Goal: Navigation & Orientation: Find specific page/section

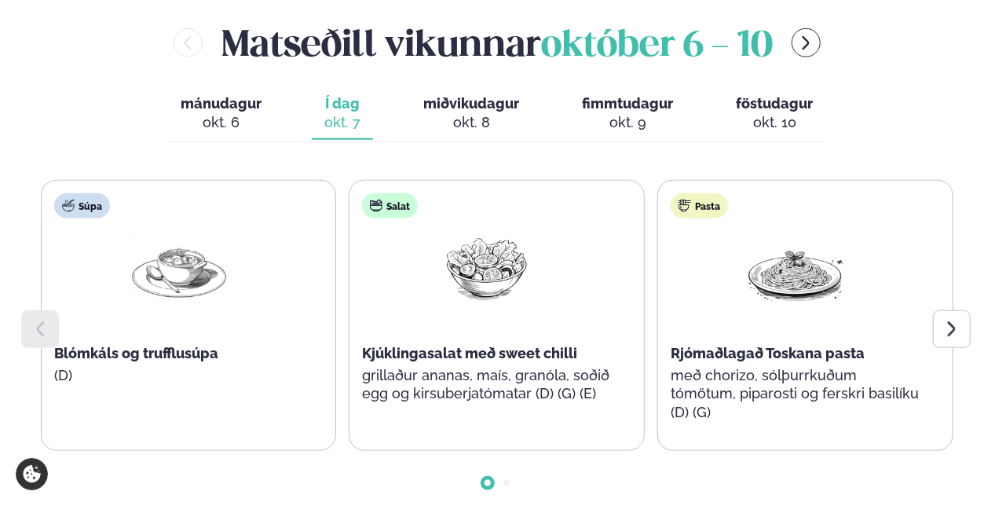
scroll to position [706, 0]
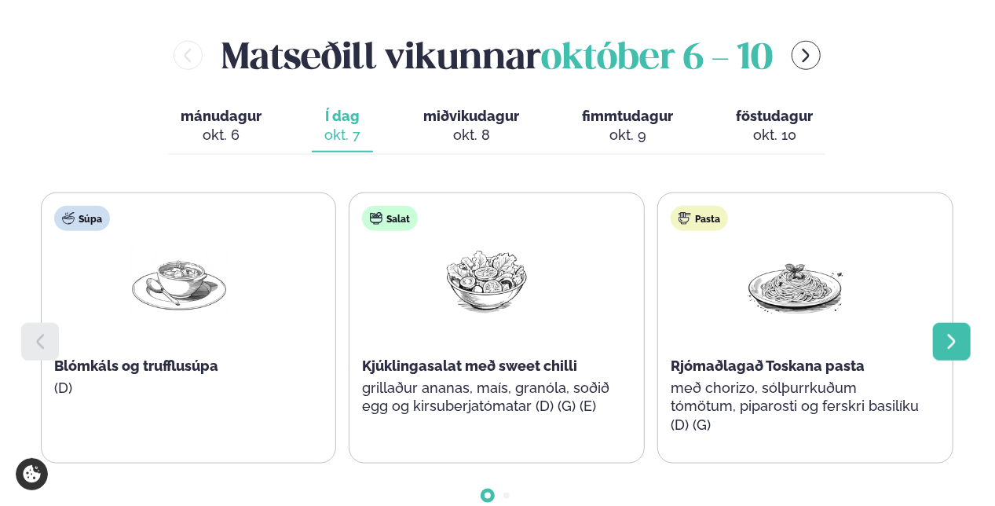
click at [954, 334] on icon at bounding box center [951, 341] width 8 height 15
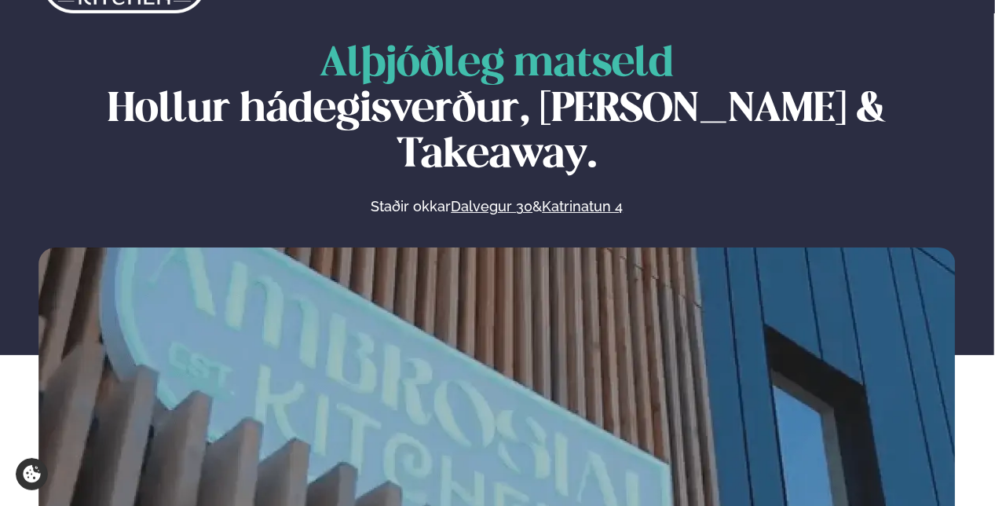
scroll to position [0, 0]
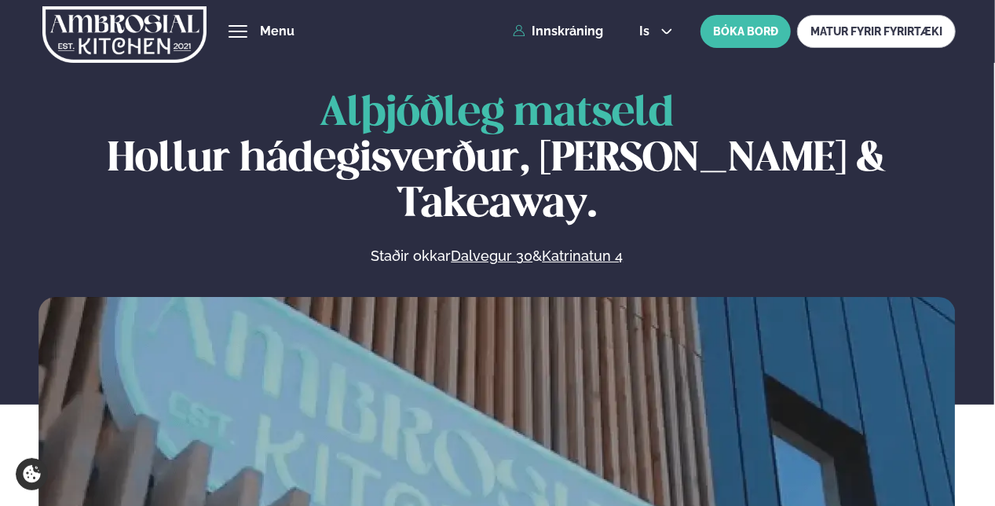
click at [240, 36] on span "hamburger" at bounding box center [237, 37] width 19 height 2
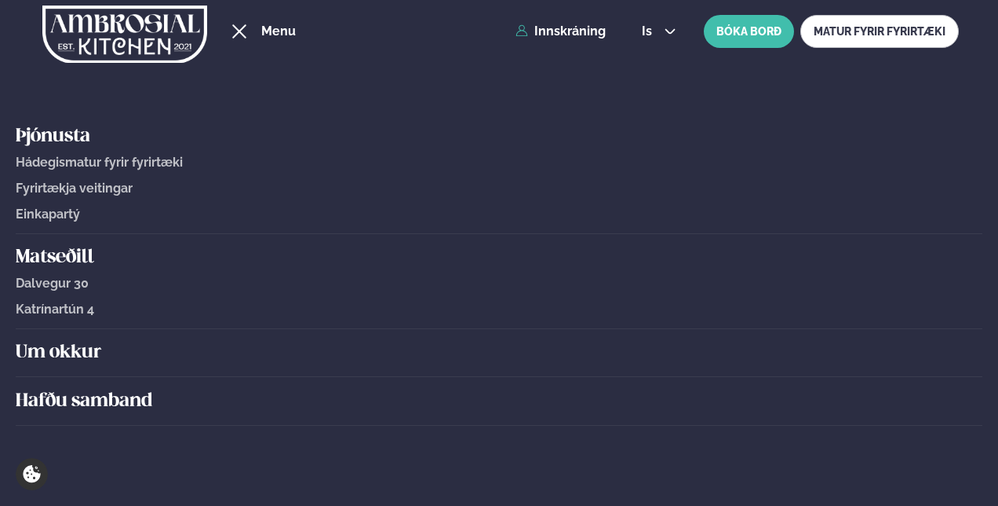
click at [139, 165] on span "Hádegismatur fyrir fyrirtæki" at bounding box center [99, 162] width 167 height 15
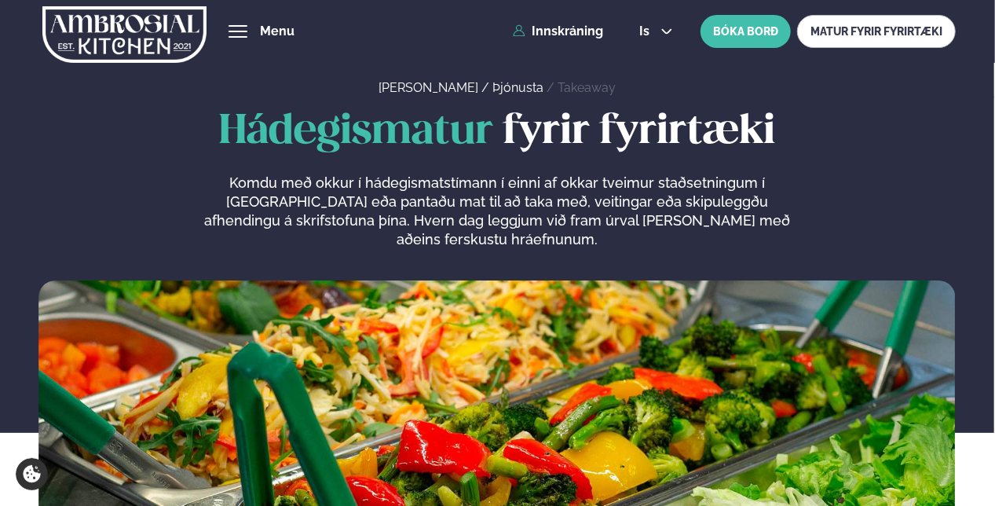
click at [247, 33] on button "hamburger" at bounding box center [237, 31] width 19 height 19
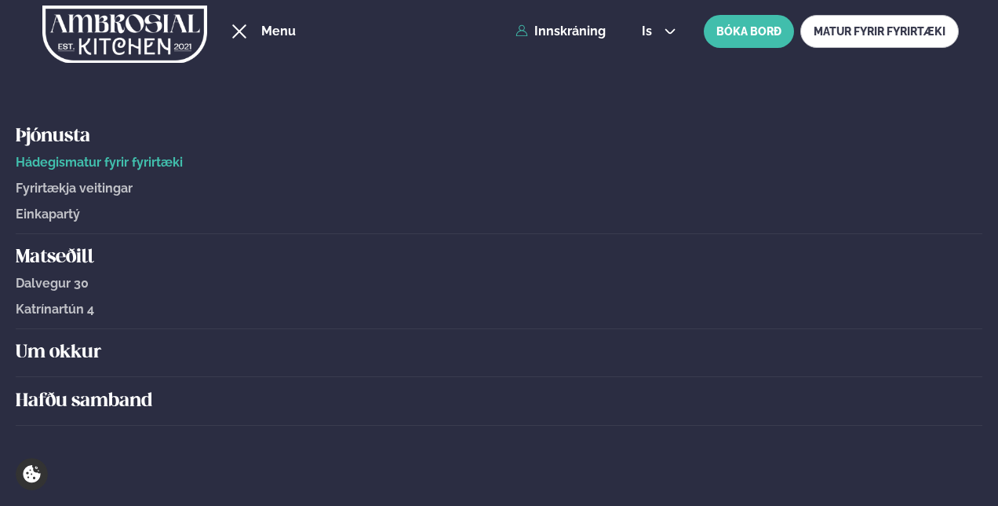
click at [72, 344] on h5 "Um okkur" at bounding box center [499, 352] width 967 height 25
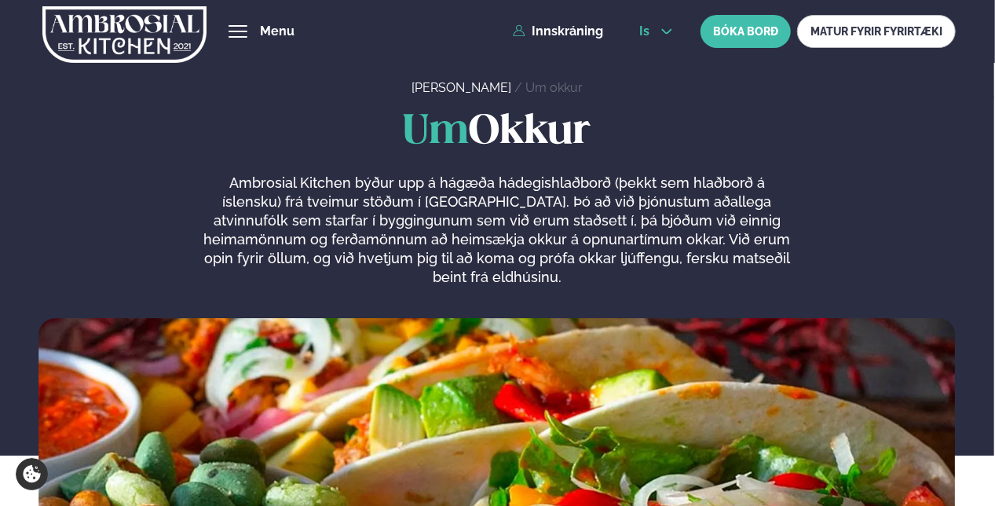
click at [669, 31] on icon at bounding box center [667, 31] width 10 height 5
click at [669, 31] on icon at bounding box center [666, 31] width 13 height 13
click at [298, 25] on div "Þjónusta Hádegismatur fyrir fyrirtæki Fyrirtækja veitingar Einkapartý Matseðill…" at bounding box center [497, 31] width 995 height 63
click at [247, 26] on button "hamburger" at bounding box center [237, 31] width 19 height 19
